Goal: Information Seeking & Learning: Understand process/instructions

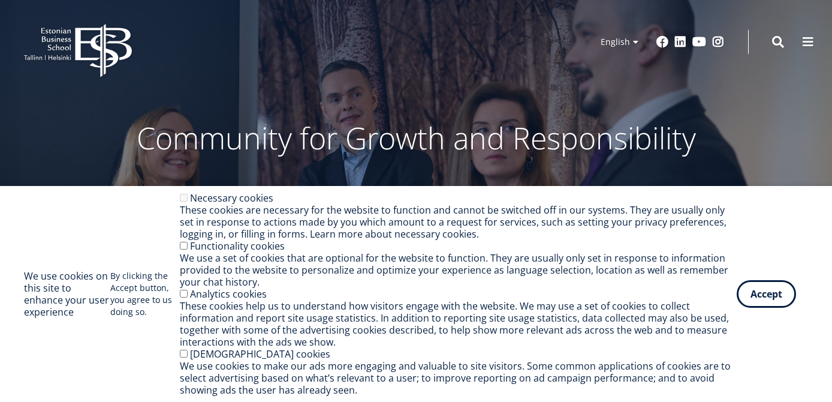
click at [758, 300] on button "Accept" at bounding box center [766, 294] width 59 height 28
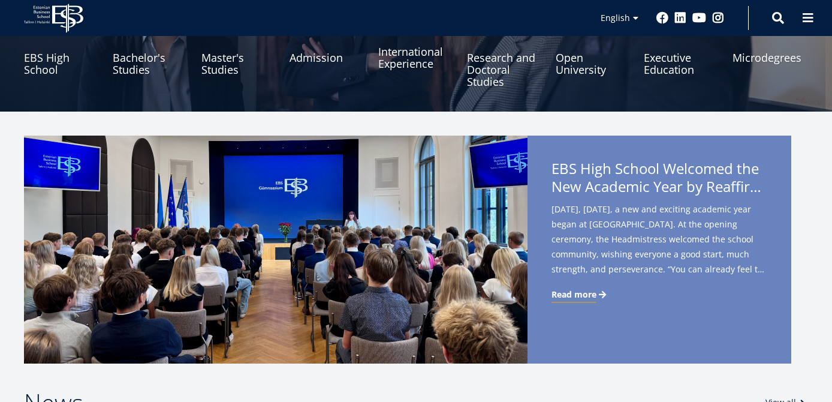
scroll to position [182, 0]
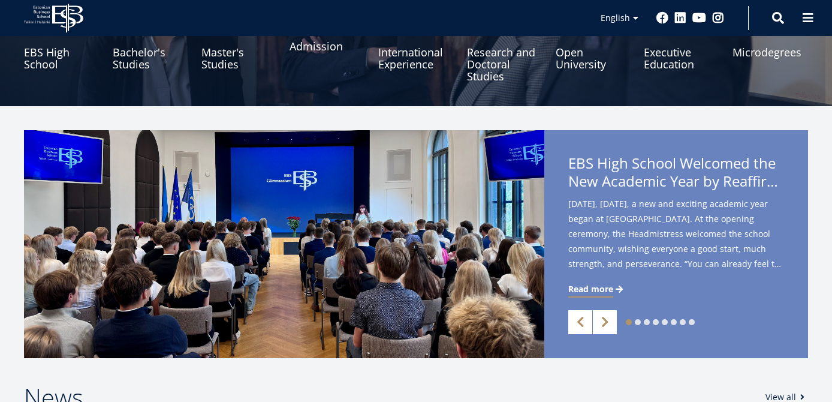
click at [296, 54] on link "Admission" at bounding box center [328, 52] width 76 height 60
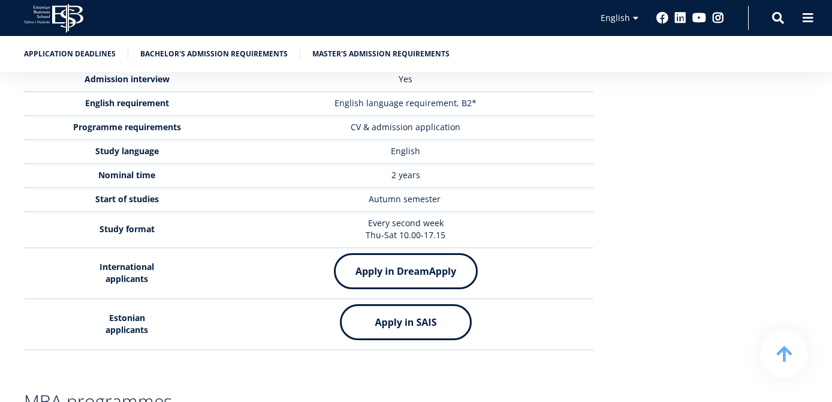
scroll to position [2993, 0]
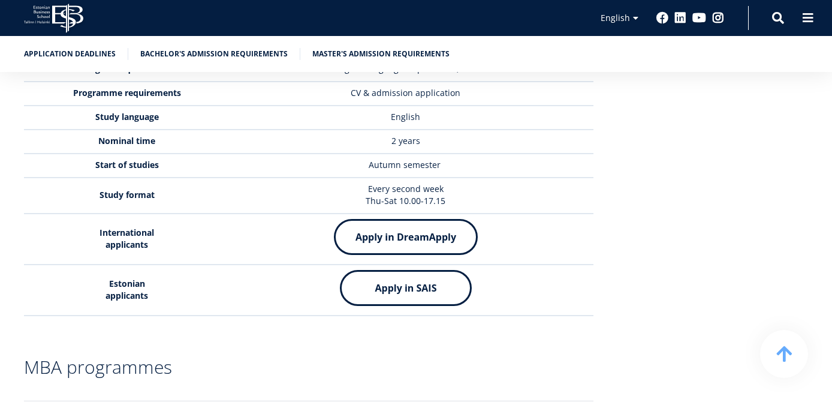
click at [367, 219] on img at bounding box center [406, 237] width 144 height 36
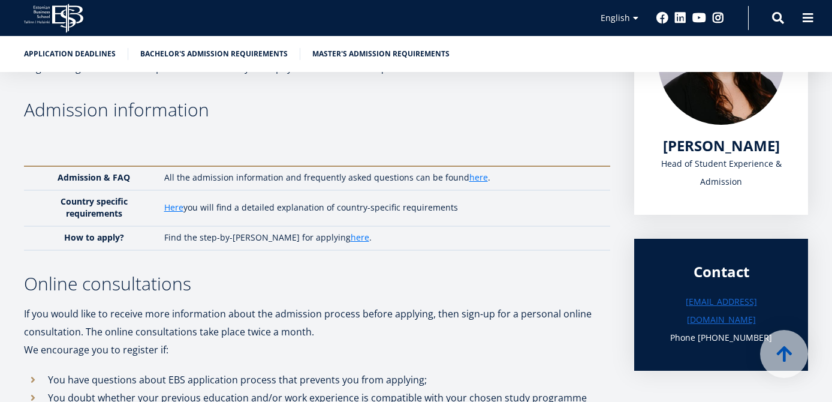
scroll to position [192, 0]
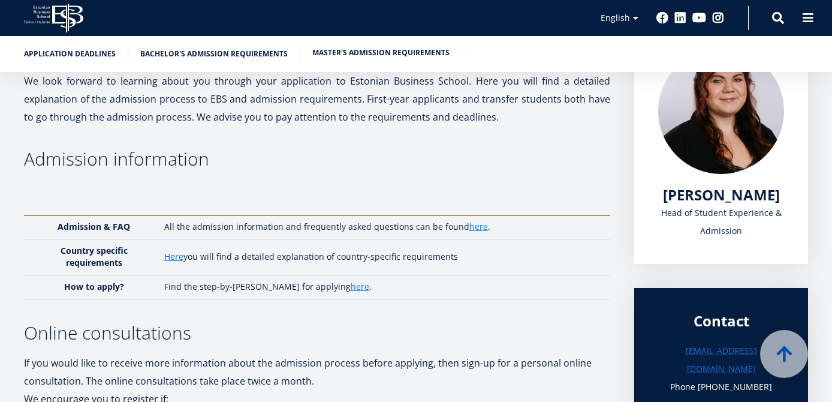
click at [330, 50] on link "Master's admission requirements" at bounding box center [380, 53] width 137 height 12
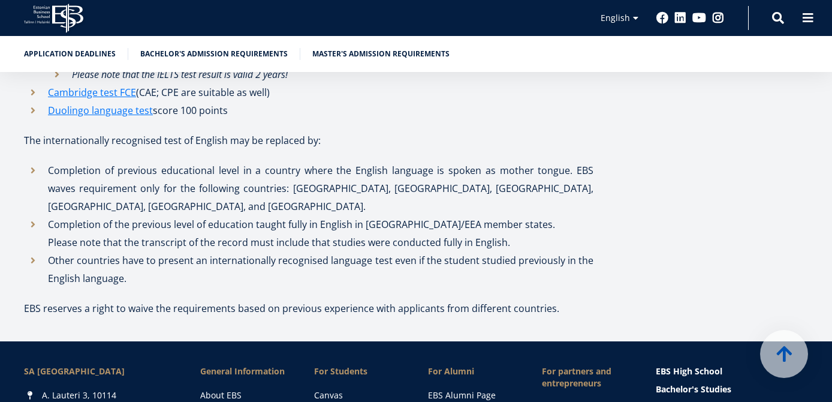
scroll to position [3994, 0]
